Goal: Task Accomplishment & Management: Manage account settings

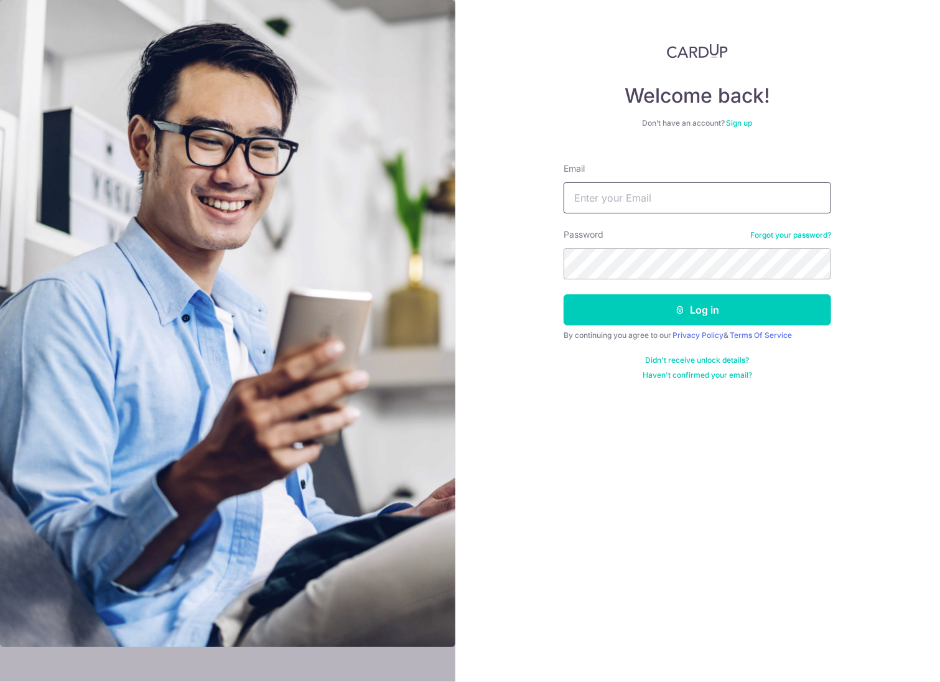
click at [641, 205] on input "Email" at bounding box center [696, 197] width 267 height 31
type input "XPRECIPICE@GMAIL.COM"
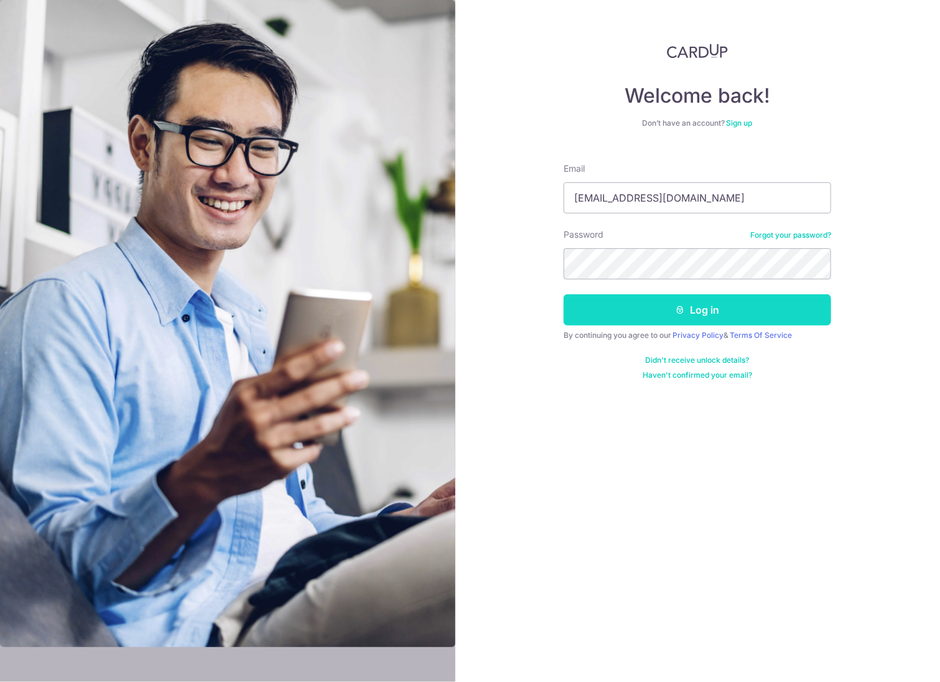
click at [637, 307] on button "Log in" at bounding box center [696, 309] width 267 height 31
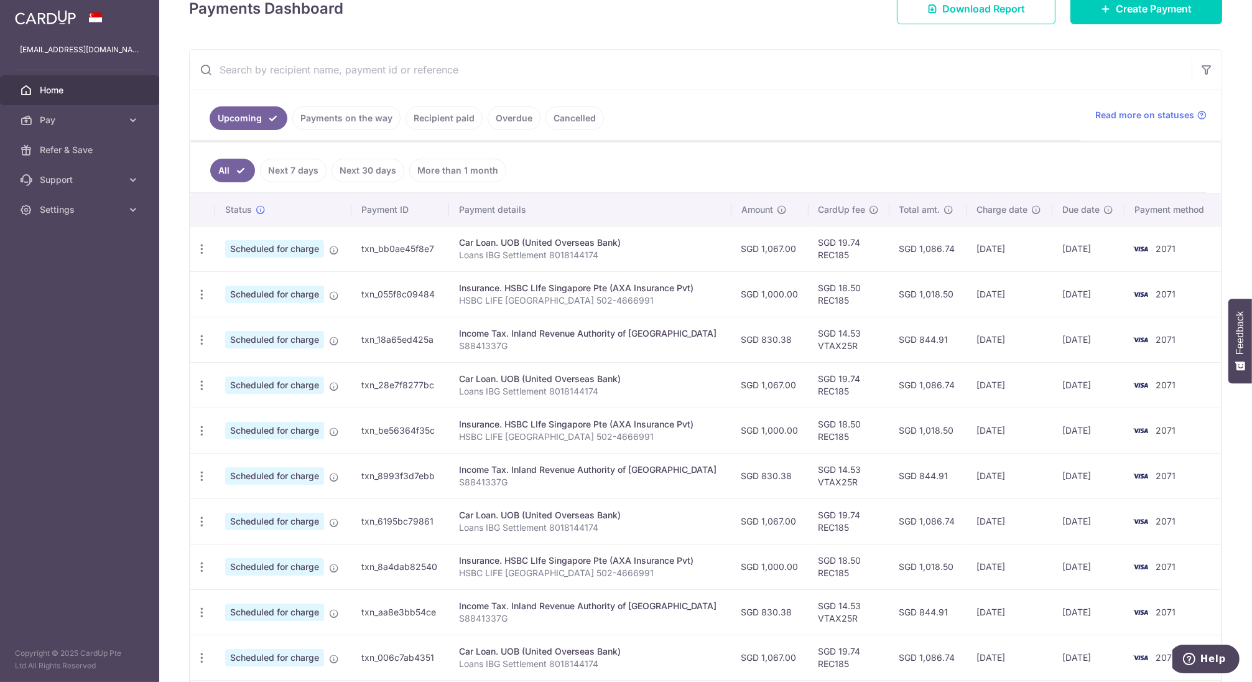
scroll to position [187, 0]
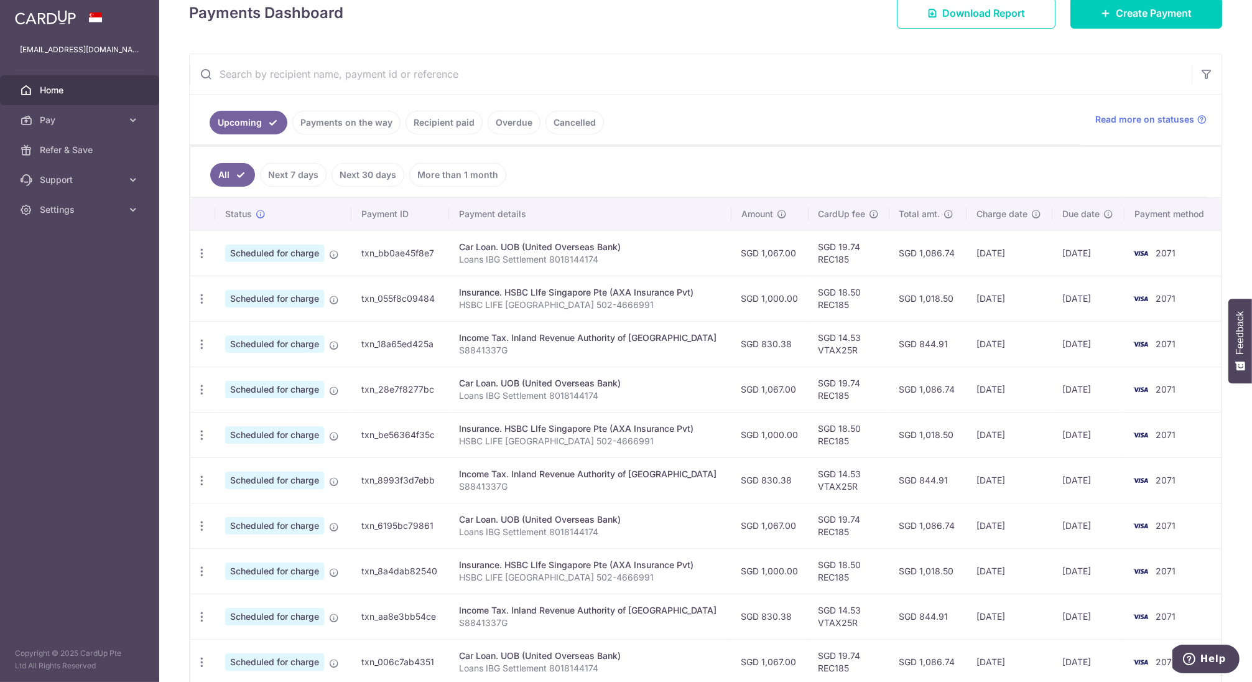
click at [292, 176] on link "Next 7 days" at bounding box center [293, 175] width 67 height 24
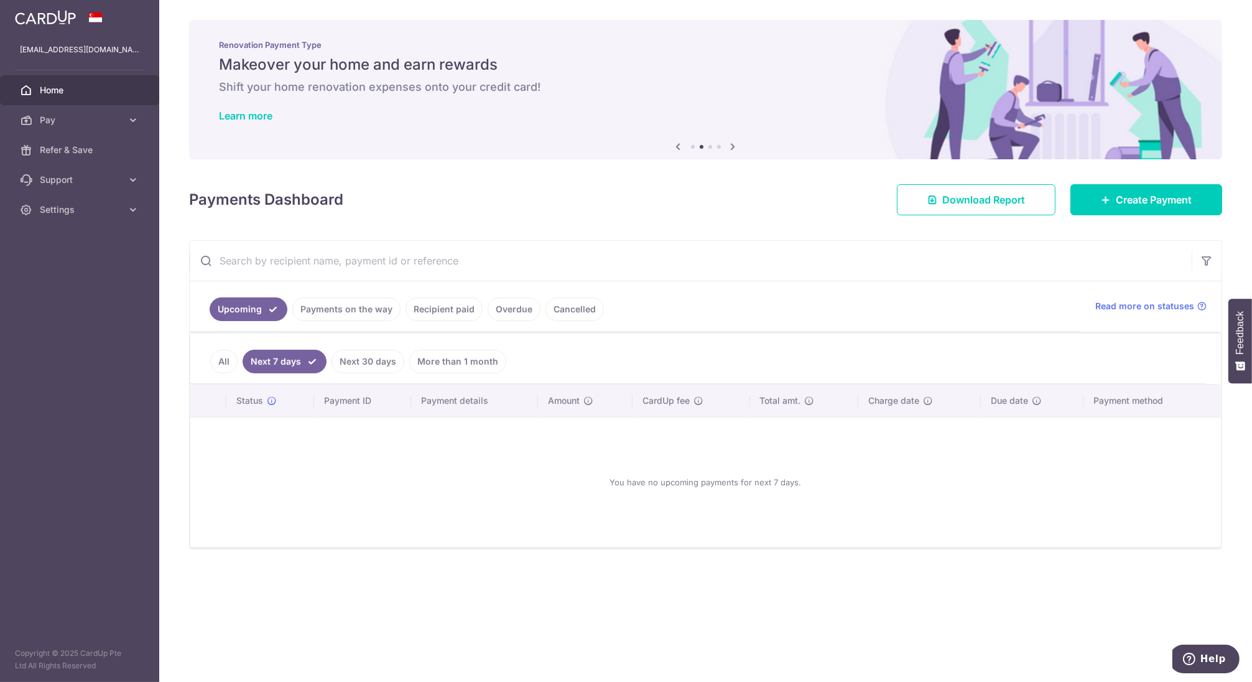
click at [222, 359] on link "All" at bounding box center [223, 361] width 27 height 24
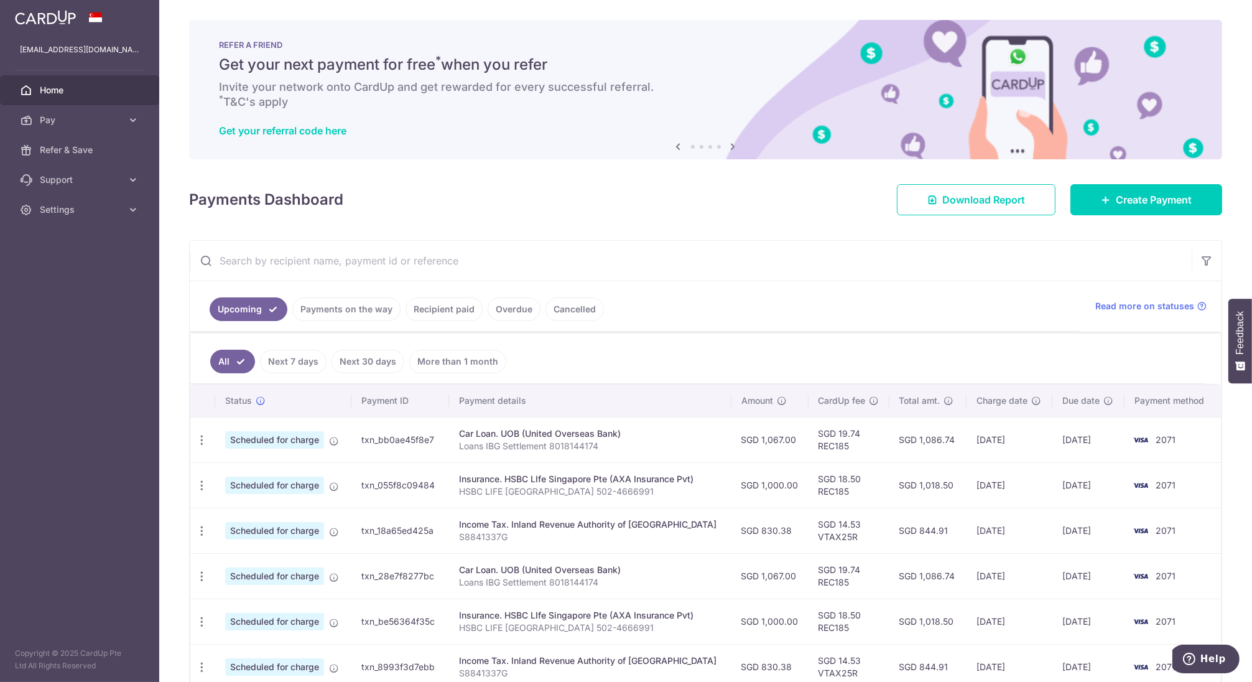
click at [603, 216] on div "× Pause Schedule Pause all future payments in this series Pause just this one p…" at bounding box center [705, 341] width 1093 height 682
click at [599, 213] on div "Payments Dashboard Download Report Create Payment" at bounding box center [705, 197] width 1033 height 36
click at [624, 226] on div "× Pause Schedule Pause all future payments in this series Pause just this one p…" at bounding box center [705, 341] width 1093 height 682
click at [629, 220] on div "× Pause Schedule Pause all future payments in this series Pause just this one p…" at bounding box center [705, 341] width 1093 height 682
